Goal: Find specific page/section: Find specific page/section

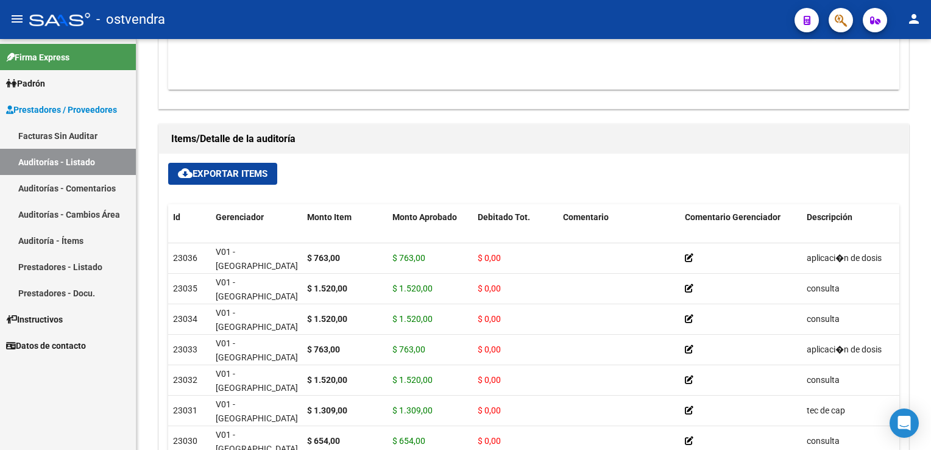
scroll to position [573, 0]
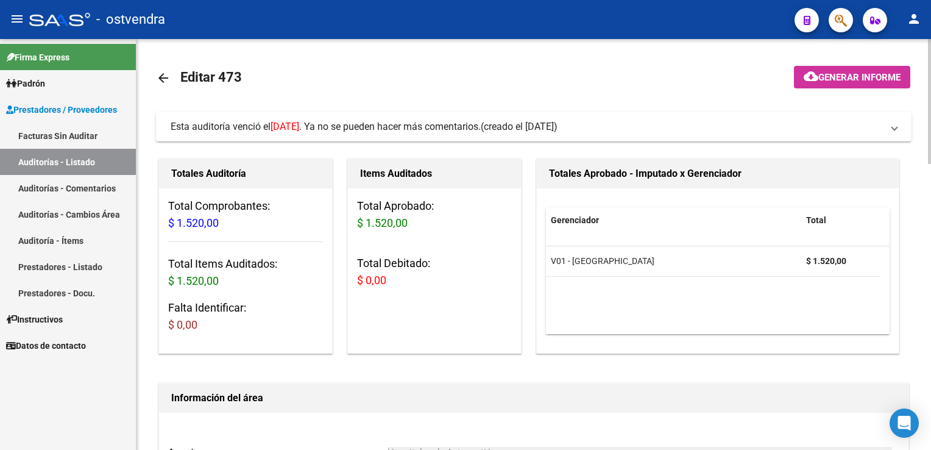
click at [898, 123] on mat-expansion-panel-header "Esta auditoría venció el 22/07/2024 . Ya no se pueden hacer más comentarios. (c…" at bounding box center [533, 126] width 755 height 29
click at [889, 130] on span "Esta auditoría venció el 18/07/2025 . Ya no se pueden hacer más comentarios. (c…" at bounding box center [531, 126] width 721 height 13
click at [890, 131] on span "Esta auditoría venció el 30/01/2025 . Ya no se pueden hacer más comentarios. (c…" at bounding box center [531, 126] width 721 height 13
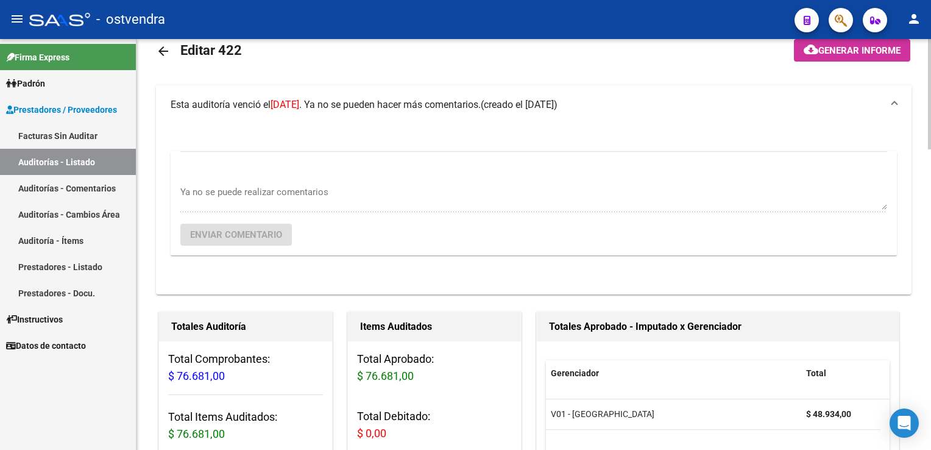
scroll to position [61, 0]
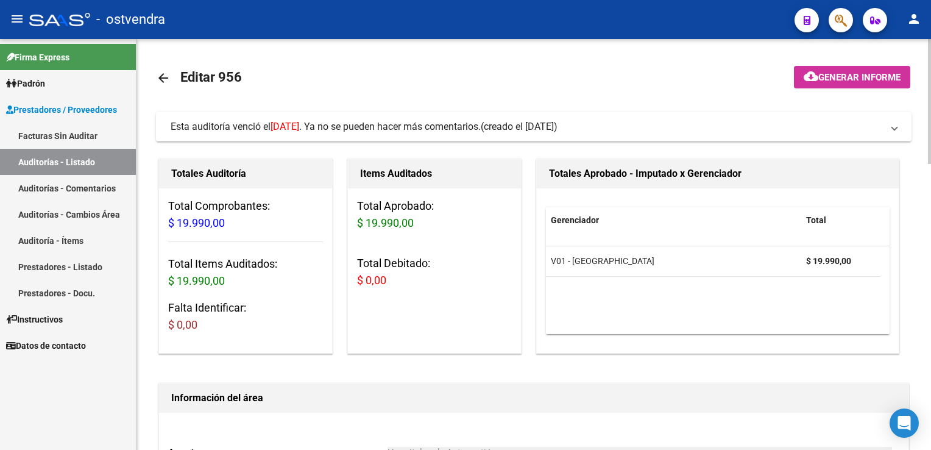
click at [897, 128] on span at bounding box center [894, 126] width 5 height 13
click at [891, 130] on span "Esta auditoría venció el [DATE] . Ya no se pueden hacer más comentarios. (cread…" at bounding box center [531, 126] width 721 height 13
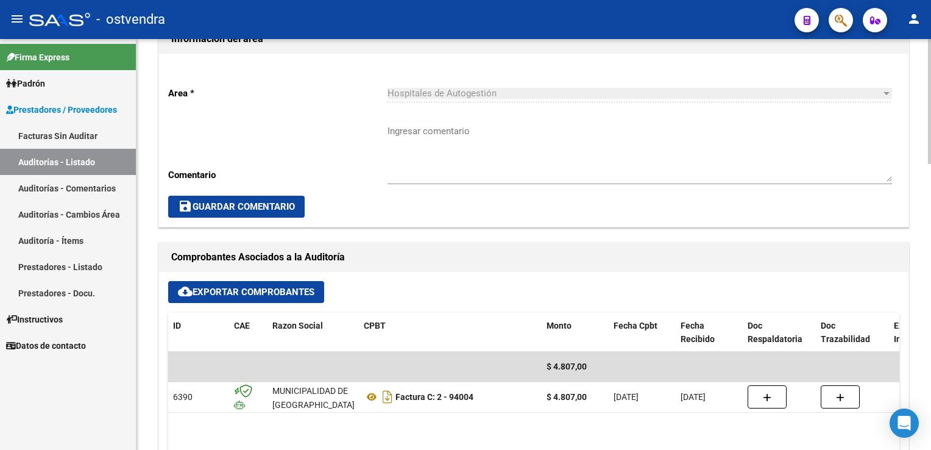
scroll to position [365, 0]
